Goal: Find specific page/section

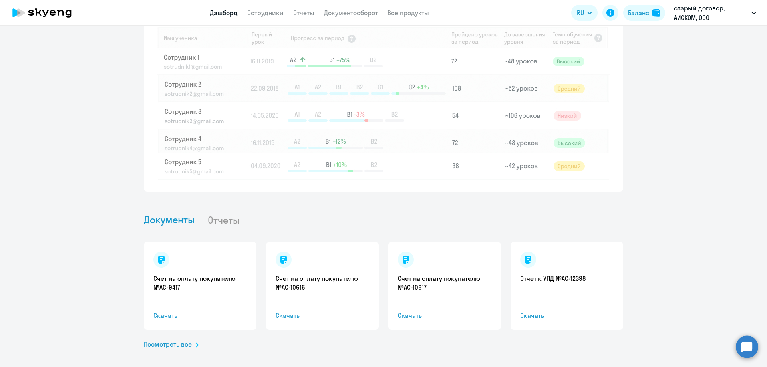
scroll to position [674, 0]
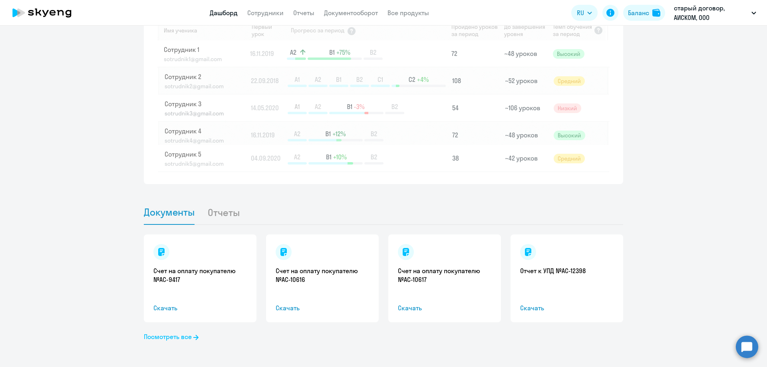
click at [173, 339] on link "Посмотреть все" at bounding box center [171, 337] width 55 height 10
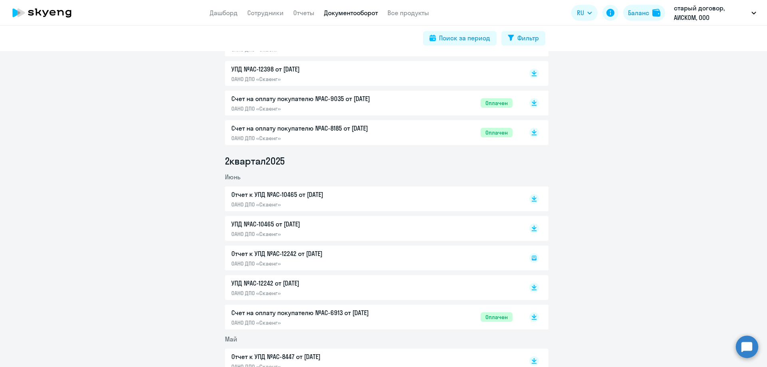
scroll to position [439, 0]
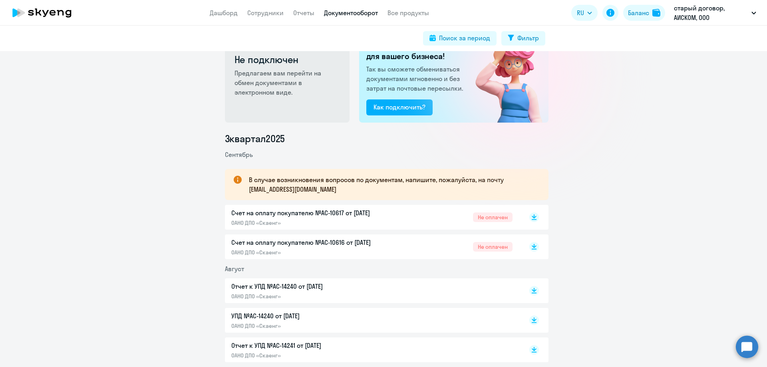
scroll to position [0, 0]
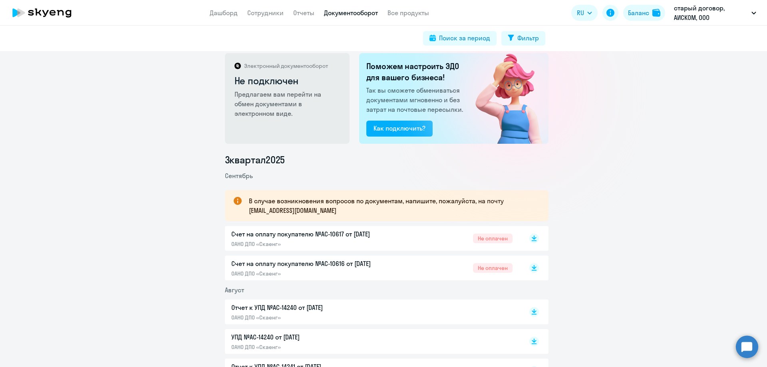
scroll to position [7, 0]
